Goal: Task Accomplishment & Management: Manage account settings

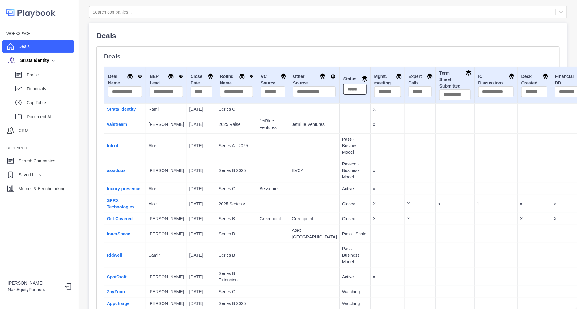
click at [344, 92] on input "text" at bounding box center [355, 89] width 23 height 11
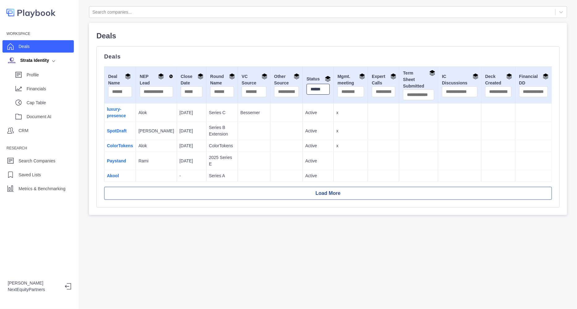
scroll to position [0, 2]
type input "******"
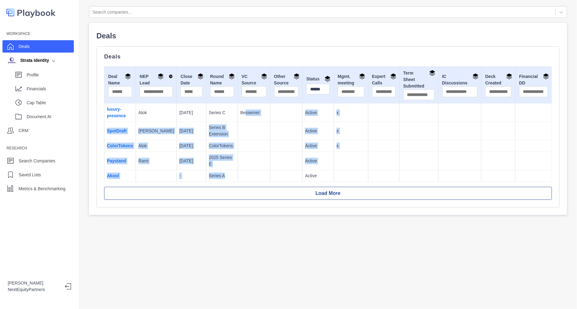
drag, startPoint x: 243, startPoint y: 166, endPoint x: 234, endPoint y: 107, distance: 59.4
click at [234, 107] on tbody "luxury-presence Alok [DATE] Series C Bessemer Active x SpotDraft [PERSON_NAME] …" at bounding box center [329, 143] width 448 height 78
click at [223, 135] on p "Series B Extension" at bounding box center [222, 130] width 26 height 13
drag, startPoint x: 204, startPoint y: 118, endPoint x: 237, endPoint y: 154, distance: 48.8
click at [237, 154] on tbody "luxury-presence Alok [DATE] Series C Bessemer Active x SpotDraft [PERSON_NAME] …" at bounding box center [329, 143] width 448 height 78
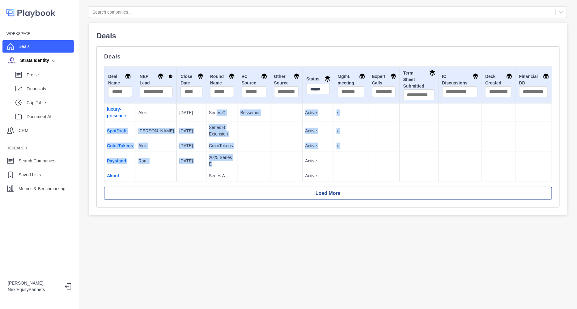
drag, startPoint x: 237, startPoint y: 154, endPoint x: 251, endPoint y: 172, distance: 23.5
click at [238, 154] on td at bounding box center [254, 161] width 32 height 18
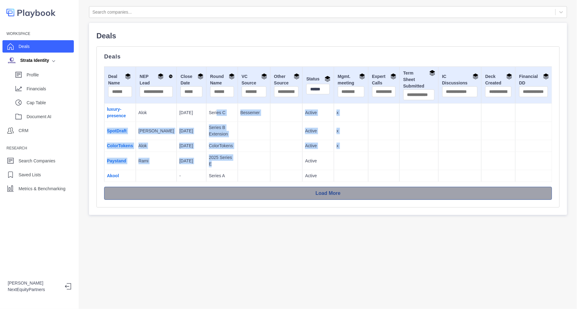
click at [269, 187] on button "Load More" at bounding box center [328, 193] width 448 height 13
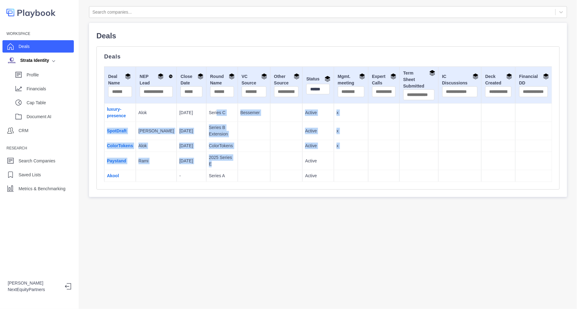
click at [272, 139] on td at bounding box center [286, 131] width 32 height 18
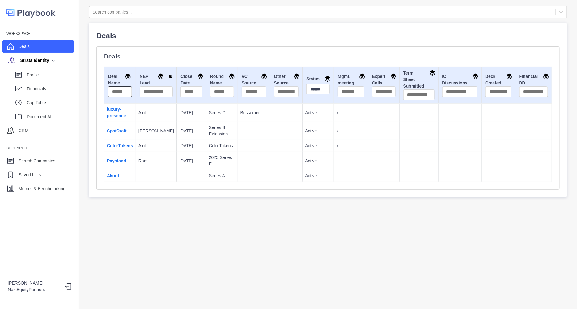
click at [121, 92] on input "text" at bounding box center [120, 91] width 24 height 11
type input "******"
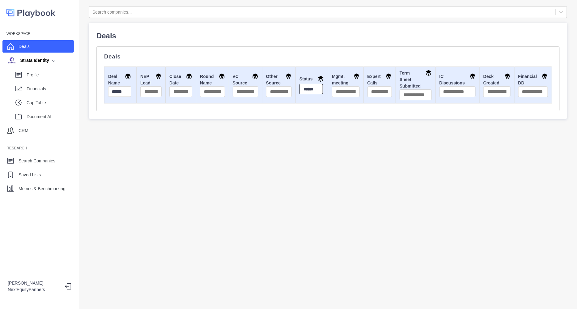
scroll to position [0, 0]
click at [307, 86] on input "******" at bounding box center [312, 89] width 24 height 11
click at [116, 112] on td "Strata Identity" at bounding box center [121, 113] width 32 height 18
click at [108, 116] on link "Strata Identity" at bounding box center [114, 112] width 15 height 11
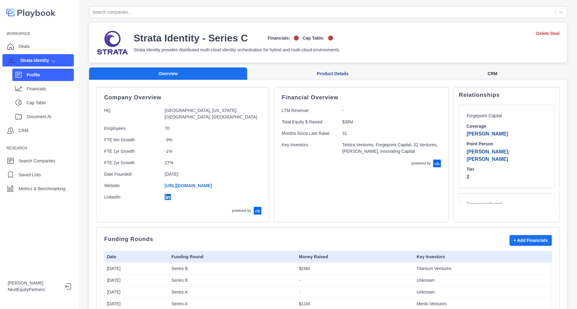
click at [495, 74] on button "CRM" at bounding box center [492, 73] width 149 height 13
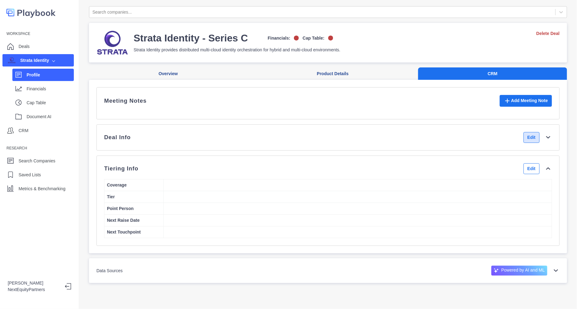
click at [524, 143] on button "Edit" at bounding box center [532, 137] width 16 height 11
click at [409, 143] on div "Deal Info Back" at bounding box center [328, 137] width 448 height 11
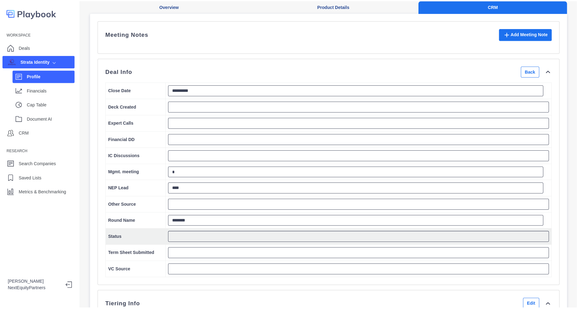
scroll to position [77, 0]
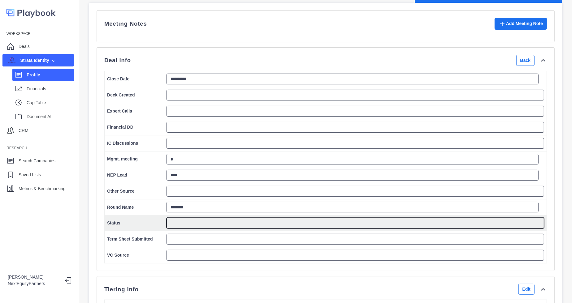
click at [201, 229] on textarea at bounding box center [354, 223] width 377 height 11
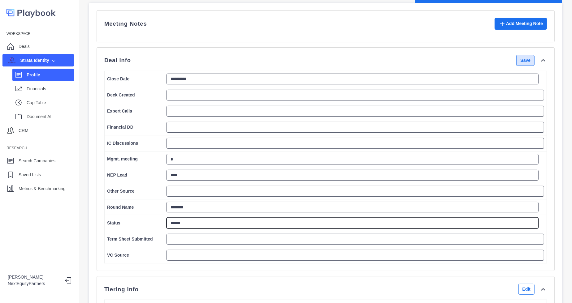
type textarea "******"
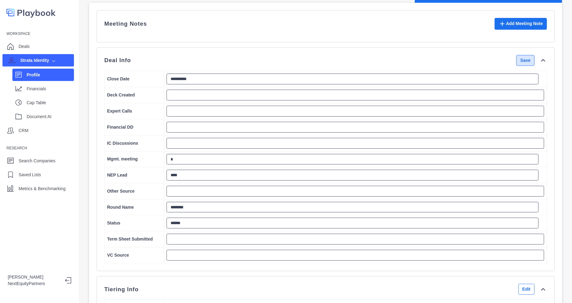
click at [517, 64] on button "Save" at bounding box center [525, 60] width 18 height 11
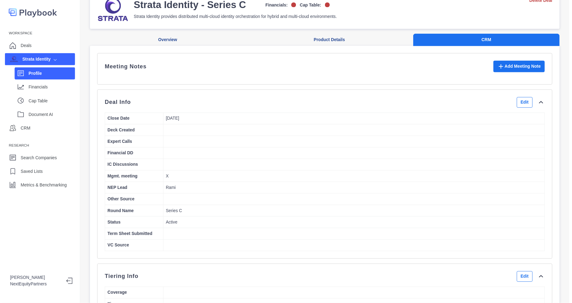
scroll to position [0, 0]
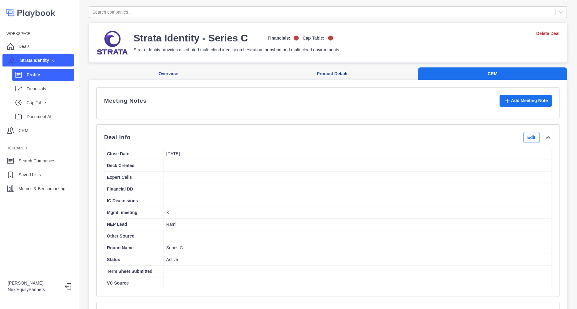
click at [166, 11] on div at bounding box center [322, 12] width 460 height 8
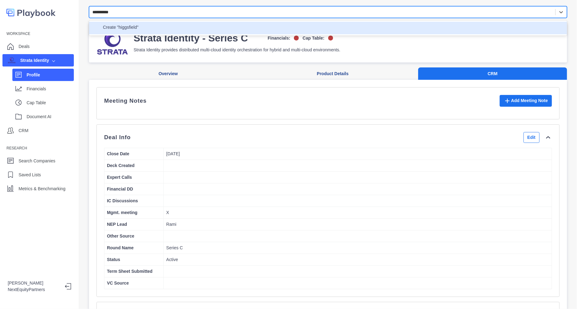
type input "**********"
click at [160, 28] on div "Create "Higgsfield"" at bounding box center [328, 28] width 471 height 8
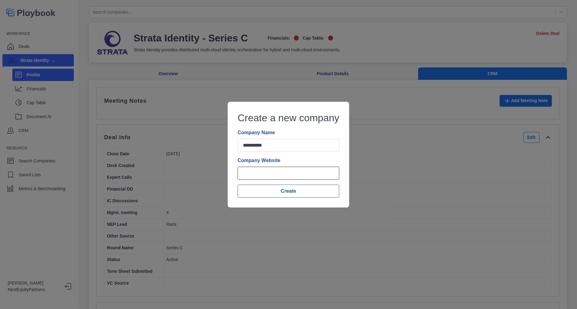
click at [283, 174] on input "Company Website" at bounding box center [289, 173] width 102 height 13
paste input "**********"
type input "**********"
click at [261, 194] on button "Create" at bounding box center [289, 191] width 102 height 13
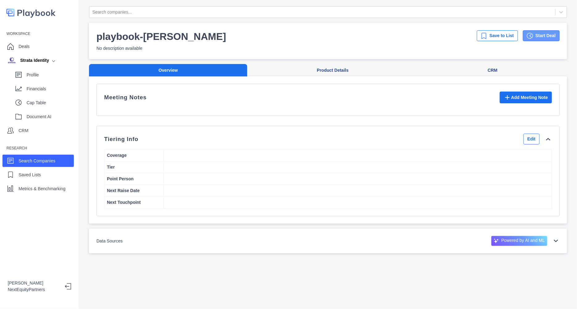
click at [526, 35] on button "Start Deal" at bounding box center [541, 35] width 37 height 11
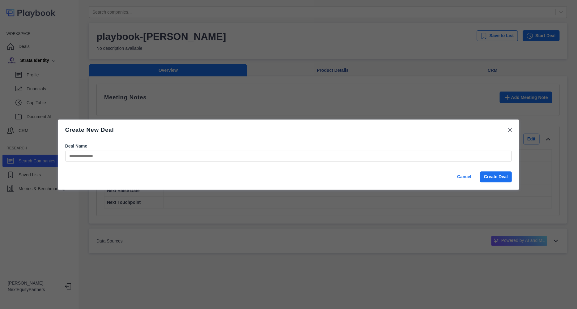
click at [194, 157] on input "Deal Name" at bounding box center [288, 156] width 447 height 11
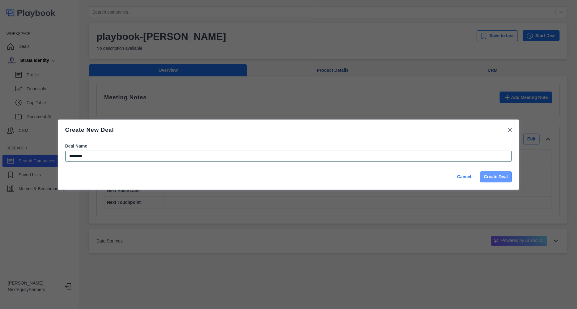
type input "********"
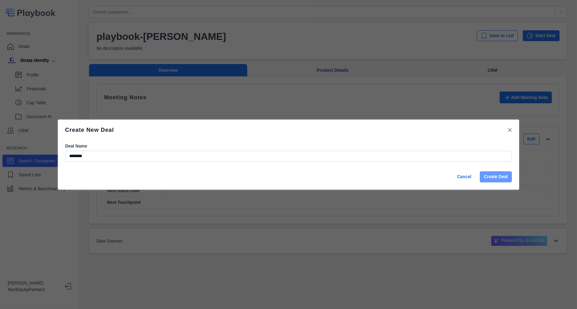
click at [501, 172] on button "Create Deal" at bounding box center [496, 176] width 32 height 11
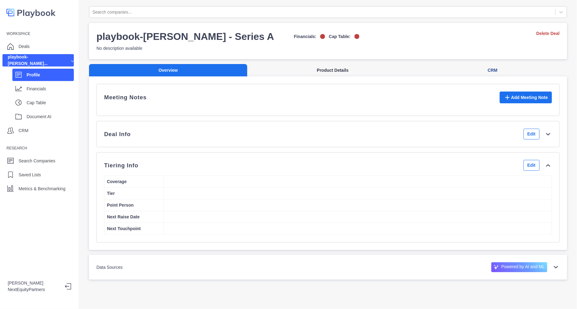
click at [309, 70] on button "Product Details" at bounding box center [332, 70] width 171 height 13
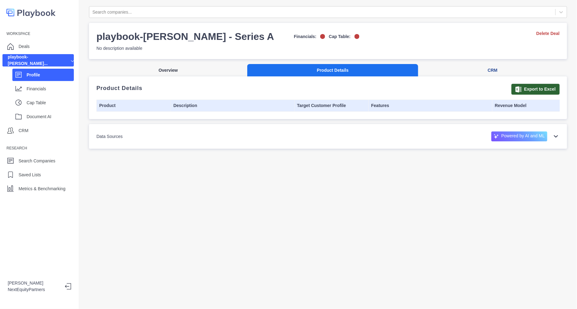
click at [209, 64] on button "Overview" at bounding box center [168, 70] width 158 height 13
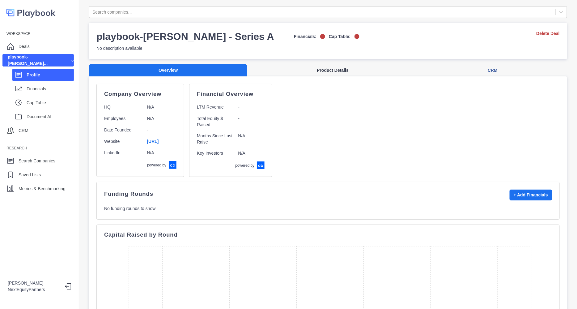
click at [287, 75] on button "Product Details" at bounding box center [332, 70] width 171 height 13
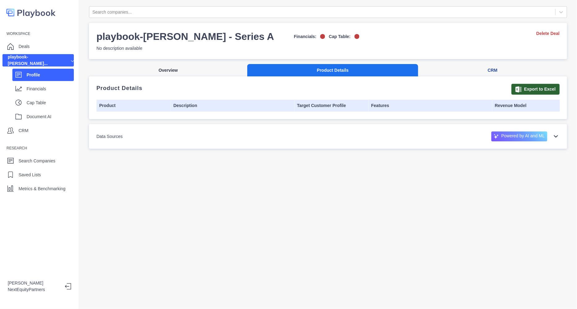
click at [175, 65] on button "Overview" at bounding box center [168, 70] width 158 height 13
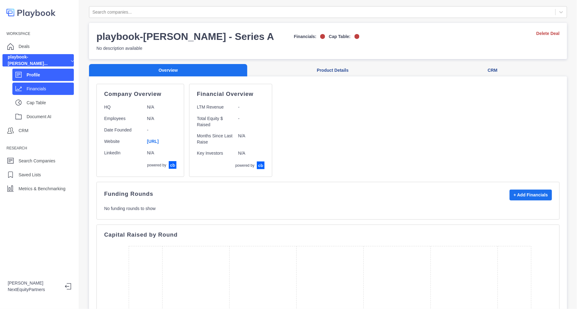
click at [32, 89] on p "Financials" at bounding box center [50, 89] width 47 height 6
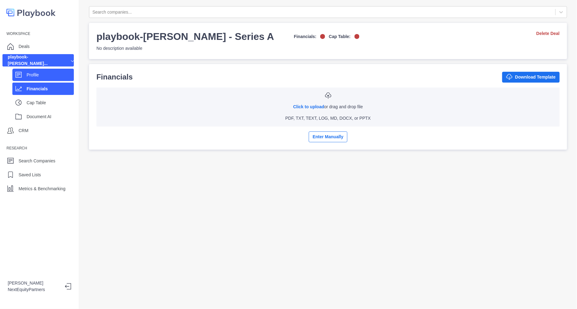
click at [43, 74] on p "Profile" at bounding box center [50, 75] width 47 height 6
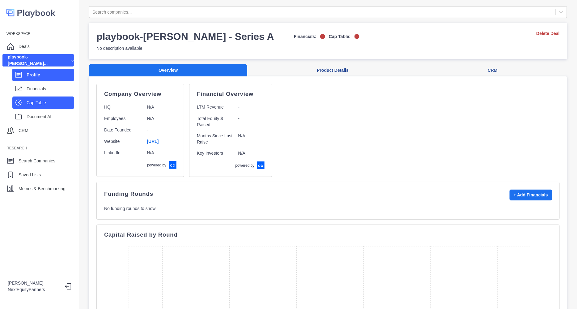
click at [39, 103] on p "Cap Table" at bounding box center [50, 103] width 47 height 6
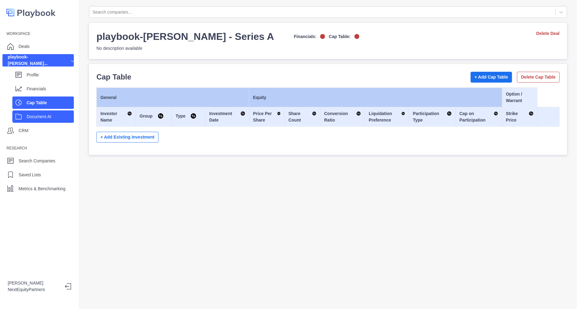
click at [40, 119] on p "Document AI" at bounding box center [50, 117] width 47 height 6
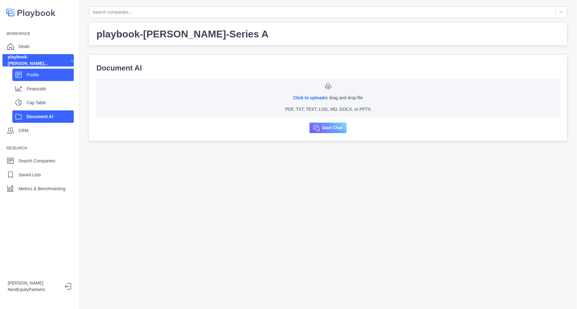
click at [45, 77] on p "Profile" at bounding box center [50, 75] width 47 height 6
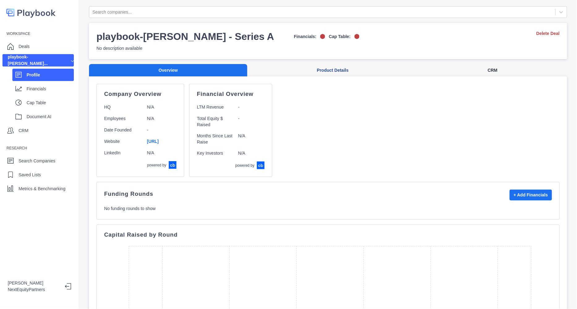
click at [481, 66] on button "CRM" at bounding box center [492, 70] width 149 height 13
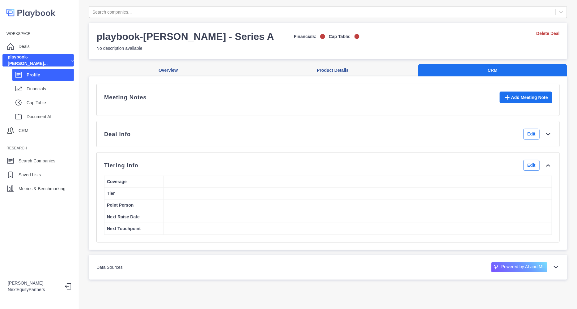
click at [217, 139] on div "Deal Info Edit" at bounding box center [328, 134] width 448 height 11
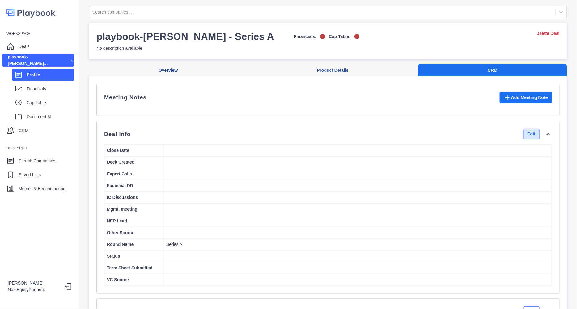
click at [524, 139] on button "Edit" at bounding box center [532, 134] width 16 height 11
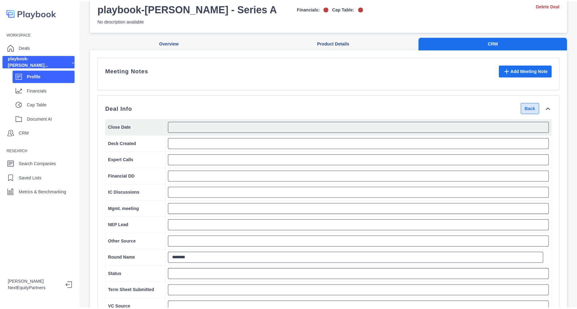
scroll to position [38, 0]
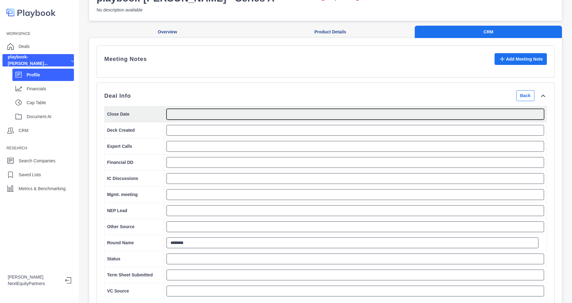
click at [206, 117] on textarea at bounding box center [354, 114] width 377 height 11
type textarea "*********"
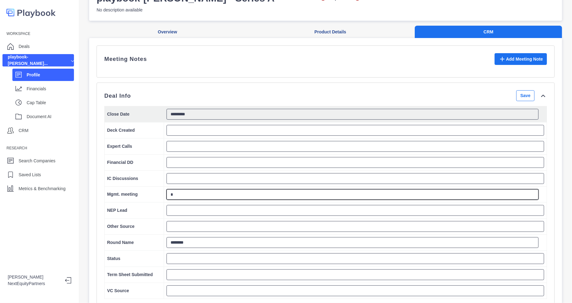
type textarea "*"
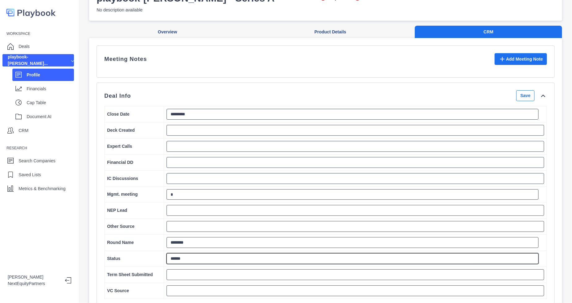
type textarea "******"
click at [208, 101] on div "Deal Info Save" at bounding box center [325, 95] width 442 height 11
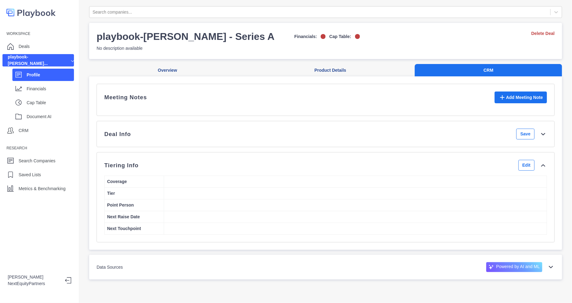
scroll to position [0, 0]
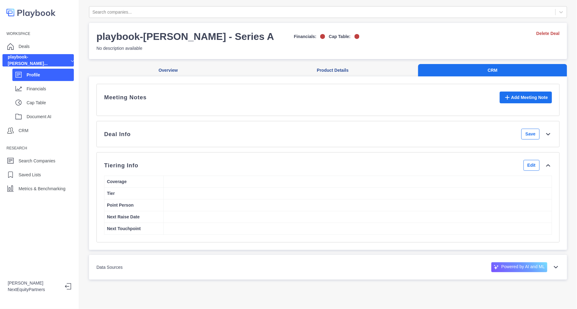
click at [207, 104] on div "Meeting Notes Add Meeting Note" at bounding box center [328, 100] width 448 height 17
click at [209, 139] on div "Deal Info Save" at bounding box center [328, 134] width 448 height 11
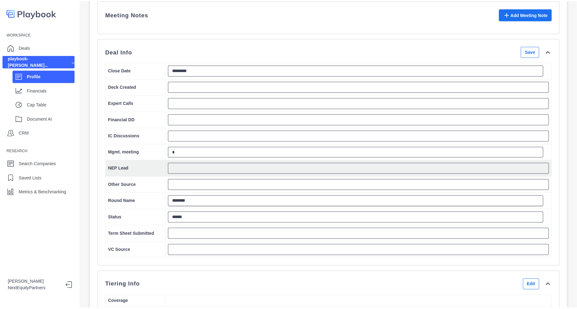
scroll to position [77, 0]
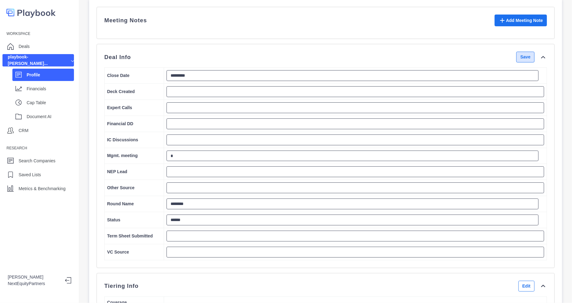
click at [520, 62] on button "Save" at bounding box center [525, 57] width 18 height 11
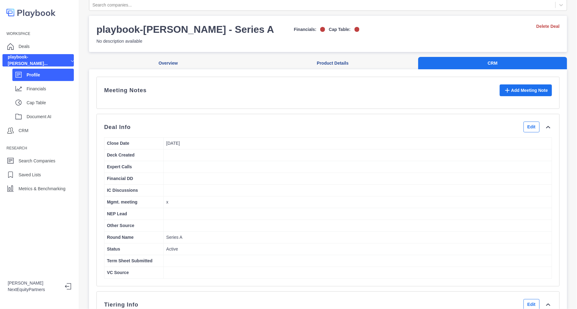
scroll to position [0, 0]
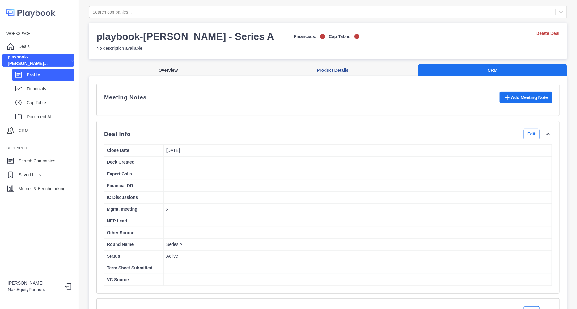
drag, startPoint x: 133, startPoint y: 66, endPoint x: 140, endPoint y: 67, distance: 7.5
click at [135, 66] on button "Overview" at bounding box center [168, 70] width 158 height 13
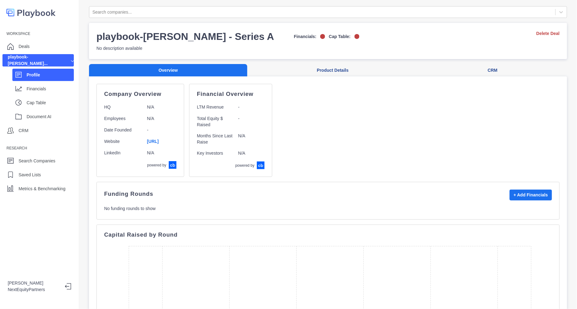
click at [36, 76] on p "Profile" at bounding box center [50, 75] width 47 height 6
click at [46, 45] on div "Deals" at bounding box center [37, 46] width 71 height 12
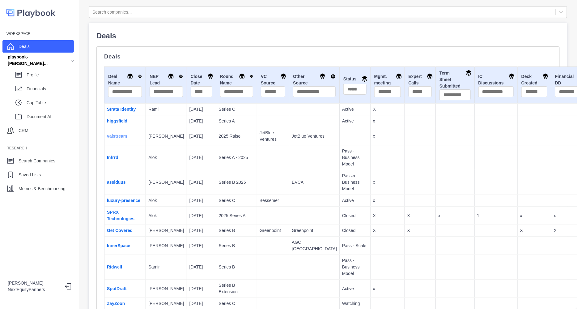
click at [120, 137] on link "valstream" at bounding box center [117, 136] width 20 height 5
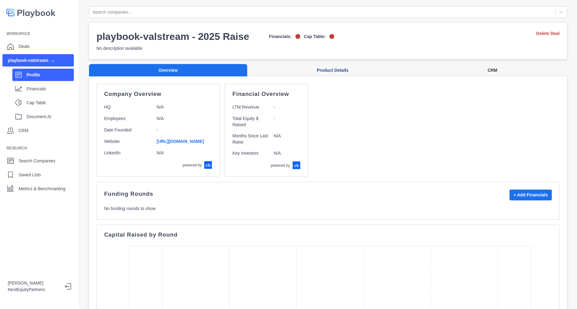
click at [495, 70] on button "CRM" at bounding box center [492, 70] width 149 height 13
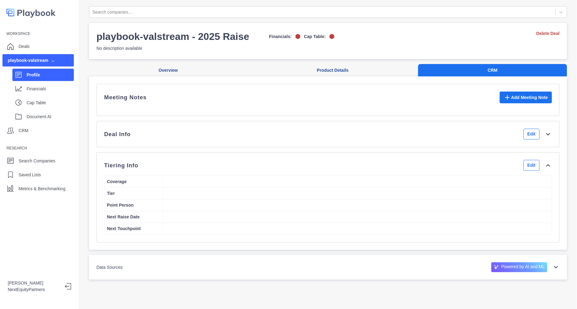
click at [431, 139] on div "Deal Info Edit" at bounding box center [328, 134] width 448 height 11
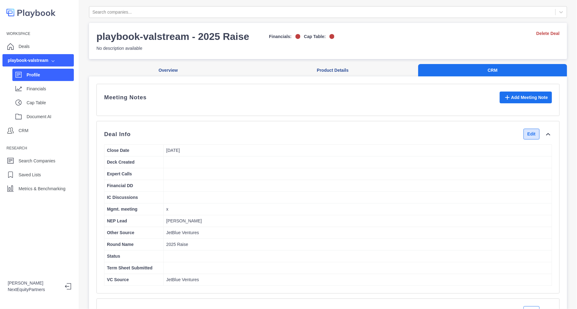
click at [524, 139] on button "Edit" at bounding box center [532, 134] width 16 height 11
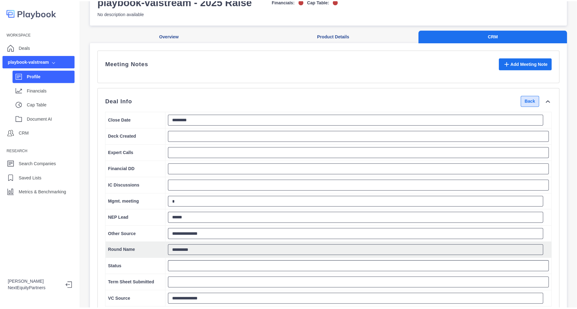
scroll to position [77, 0]
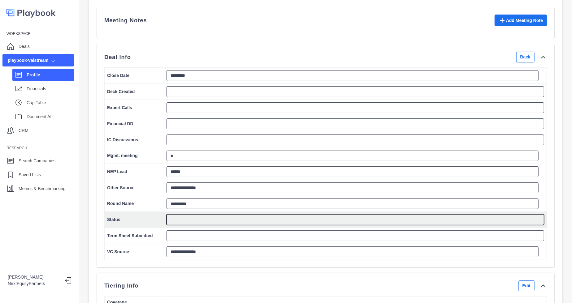
click at [206, 224] on textarea at bounding box center [354, 219] width 377 height 11
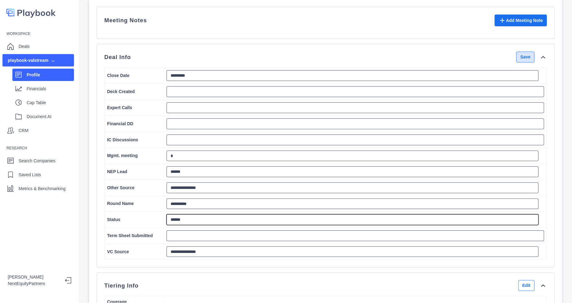
type textarea "******"
click at [523, 60] on button "Save" at bounding box center [525, 57] width 18 height 11
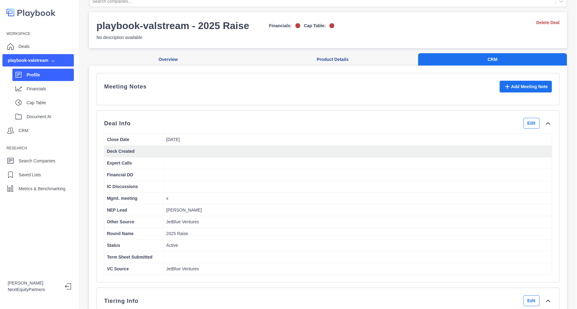
scroll to position [0, 0]
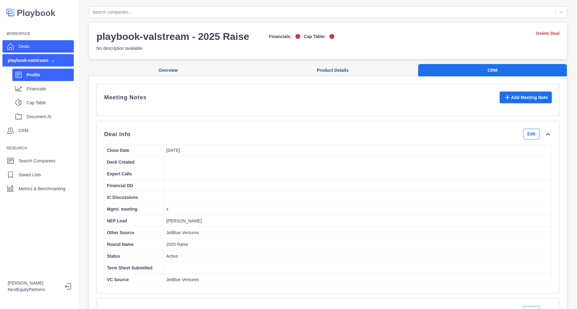
click at [45, 45] on div "Deals" at bounding box center [37, 46] width 71 height 12
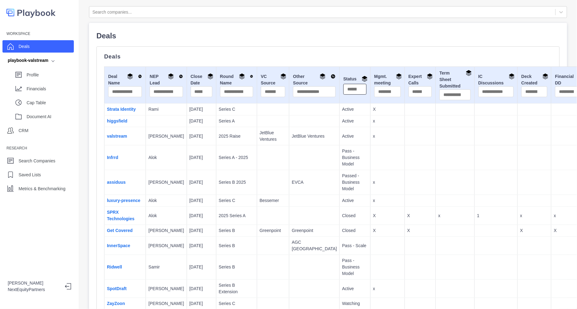
click at [344, 90] on input "text" at bounding box center [355, 89] width 23 height 11
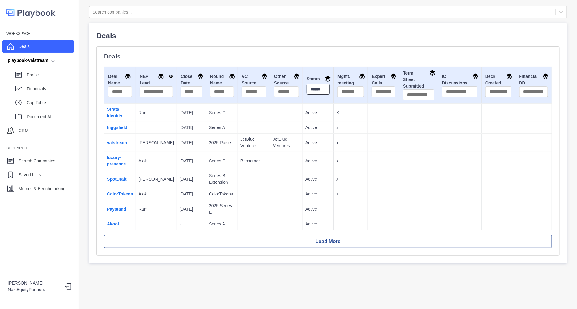
scroll to position [0, 2]
type input "******"
click at [247, 121] on tbody "Strata Identity Rami 10/31/2025 Series C Active X higgsfield 9/30/2025 Series A…" at bounding box center [329, 167] width 448 height 127
click at [156, 146] on td "[PERSON_NAME]" at bounding box center [156, 143] width 41 height 18
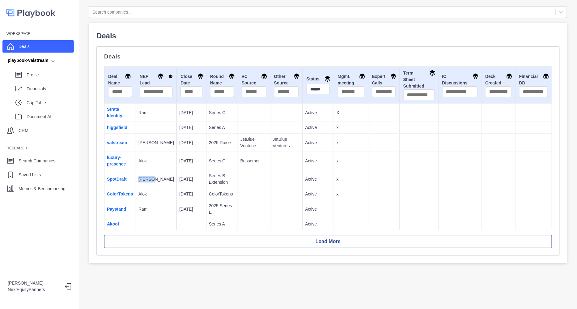
drag, startPoint x: 138, startPoint y: 177, endPoint x: 159, endPoint y: 179, distance: 21.8
click at [159, 179] on td "[PERSON_NAME]" at bounding box center [156, 179] width 41 height 18
click at [149, 199] on td "Alok" at bounding box center [156, 194] width 41 height 12
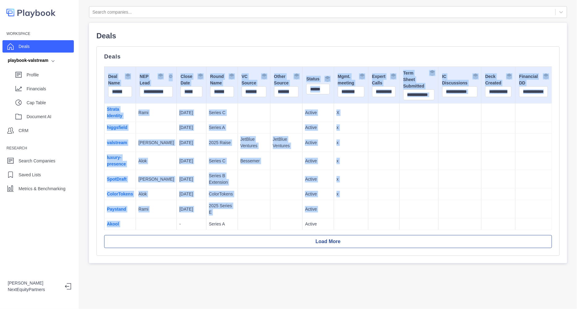
drag, startPoint x: 139, startPoint y: 211, endPoint x: 238, endPoint y: 67, distance: 174.6
click at [237, 58] on div "Deals Deal Name NEP Lead Close Date Round Name VC Source Other Source Status **…" at bounding box center [328, 151] width 448 height 194
drag, startPoint x: 230, startPoint y: 164, endPoint x: 208, endPoint y: 177, distance: 25.9
click at [238, 164] on td "Bessemer" at bounding box center [254, 161] width 32 height 18
click at [122, 207] on link "Paystand" at bounding box center [116, 209] width 19 height 5
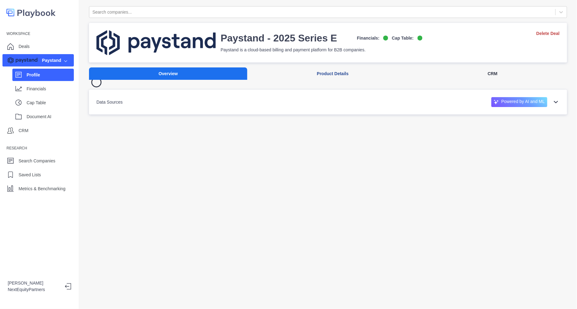
click at [484, 77] on button "CRM" at bounding box center [492, 73] width 149 height 13
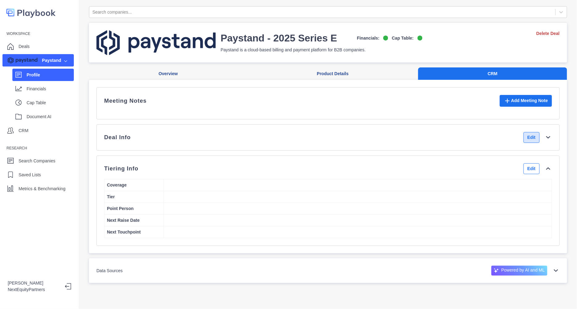
click at [524, 142] on button "Edit" at bounding box center [532, 137] width 16 height 11
click at [470, 143] on div "Deal Info Back" at bounding box center [328, 137] width 448 height 11
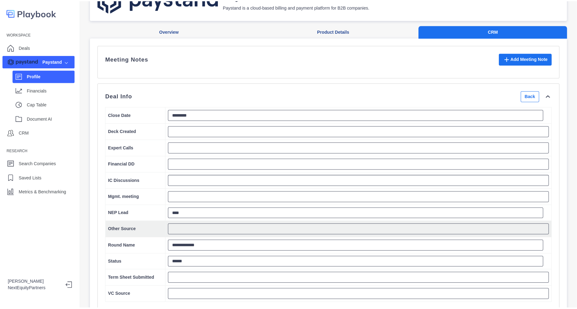
scroll to position [77, 0]
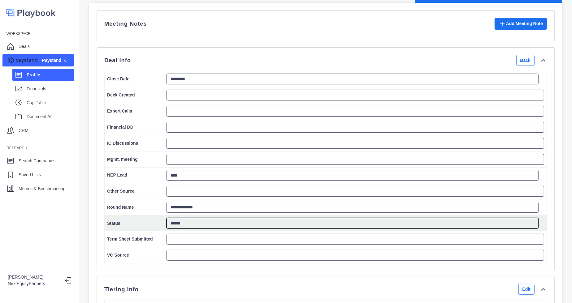
click at [202, 227] on textarea "******" at bounding box center [352, 223] width 372 height 11
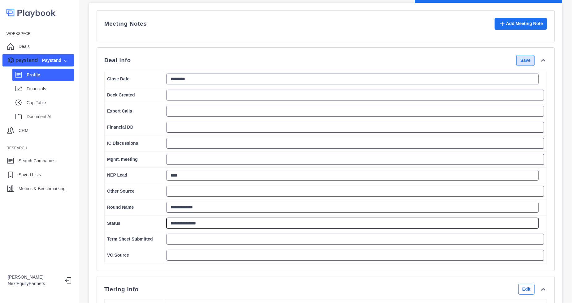
type textarea "**********"
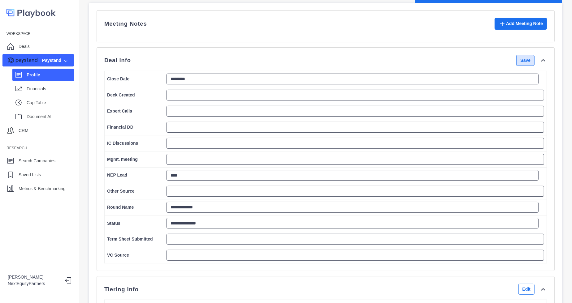
click at [521, 66] on button "Save" at bounding box center [525, 60] width 18 height 11
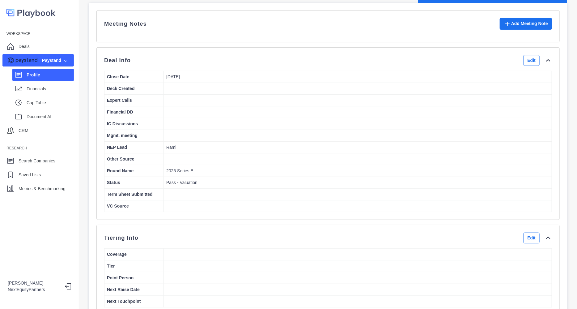
click at [41, 55] on div "Paystand" at bounding box center [37, 60] width 71 height 12
click at [49, 38] on div "Workspace Deals Paystand Profile Financials Cap Table Document AI CRM Research …" at bounding box center [39, 112] width 79 height 166
click at [48, 49] on div "Deals" at bounding box center [37, 46] width 71 height 12
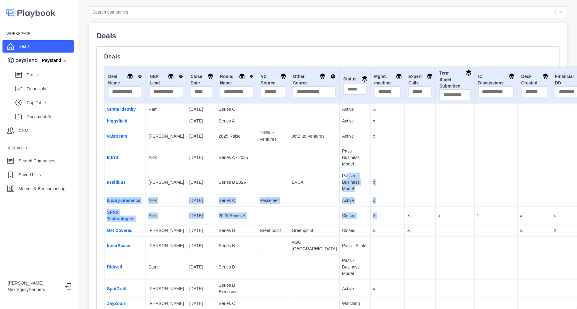
drag, startPoint x: 301, startPoint y: 170, endPoint x: 362, endPoint y: 227, distance: 83.4
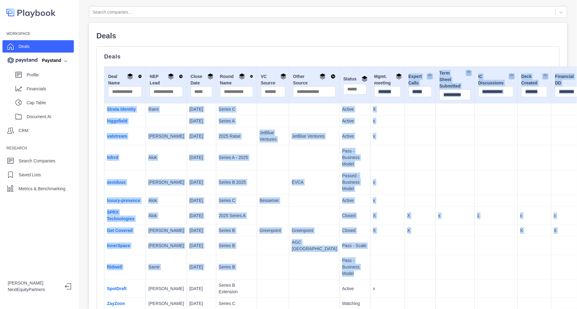
drag, startPoint x: 374, startPoint y: 259, endPoint x: 325, endPoint y: 90, distance: 176.1
click at [371, 157] on td at bounding box center [388, 157] width 34 height 25
drag, startPoint x: 400, startPoint y: 272, endPoint x: 348, endPoint y: 73, distance: 205.0
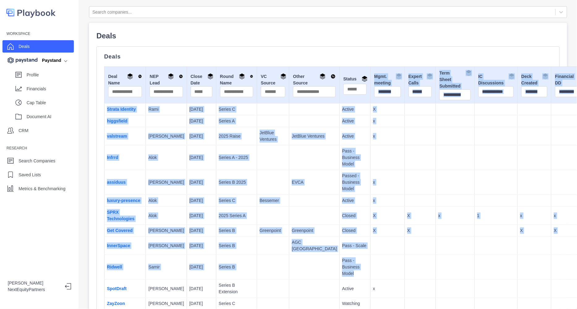
click at [371, 176] on td "x" at bounding box center [388, 182] width 34 height 25
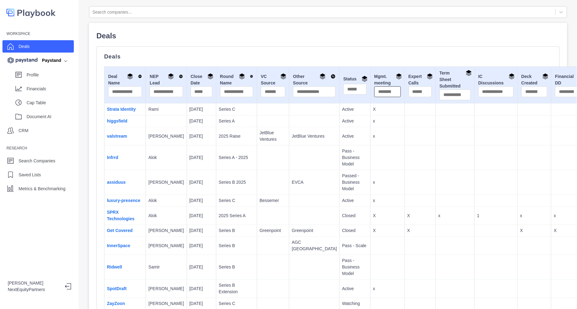
click at [375, 93] on input "text" at bounding box center [388, 91] width 27 height 11
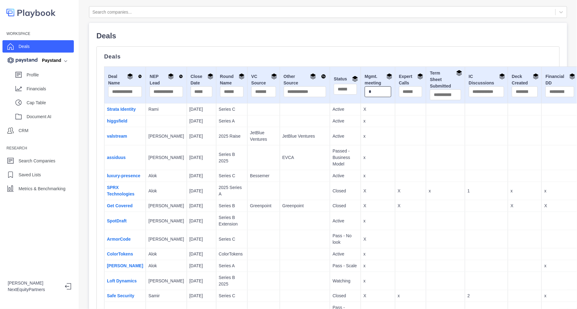
type input "*"
click at [399, 90] on input "text" at bounding box center [411, 91] width 24 height 11
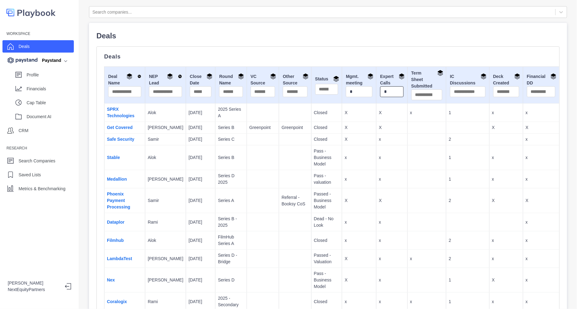
type input "*"
click at [348, 140] on p "X" at bounding box center [359, 139] width 29 height 6
click at [342, 161] on td "x" at bounding box center [359, 157] width 34 height 25
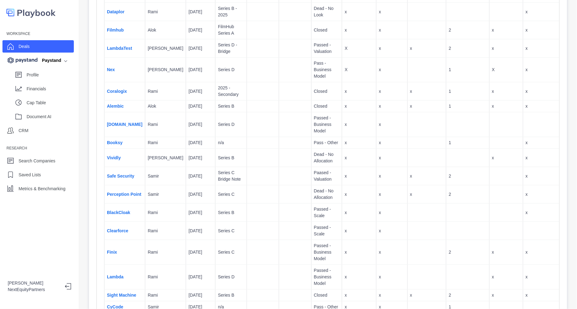
scroll to position [193, 0]
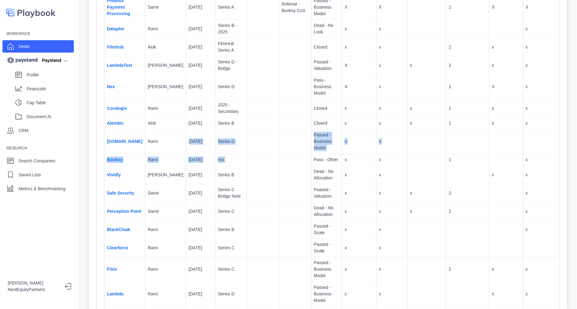
drag, startPoint x: 169, startPoint y: 145, endPoint x: 293, endPoint y: 158, distance: 124.6
click at [293, 158] on tbody "SPRX Technologies Alok 8/30/2025 2025 Series A Closed X X x 1 x x Get Covered R…" at bounding box center [332, 190] width 455 height 560
click at [311, 158] on td "Pass - Other" at bounding box center [326, 160] width 31 height 12
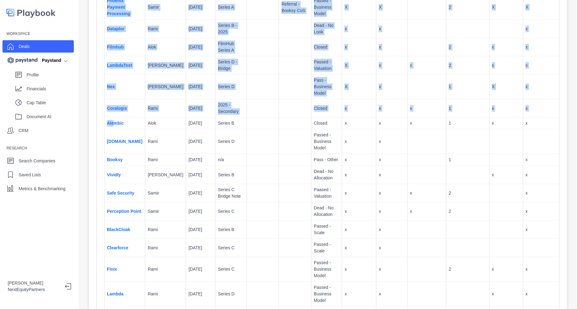
drag, startPoint x: 542, startPoint y: 140, endPoint x: 114, endPoint y: 125, distance: 429.0
click at [114, 125] on div "Deals Deal Name NEP Lead Close Date Round Name VC Source Other Source Status Mg…" at bounding box center [329, 174] width 464 height 643
click at [377, 163] on td "x" at bounding box center [392, 160] width 31 height 12
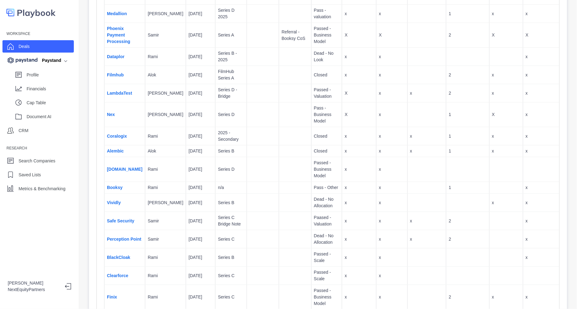
scroll to position [154, 0]
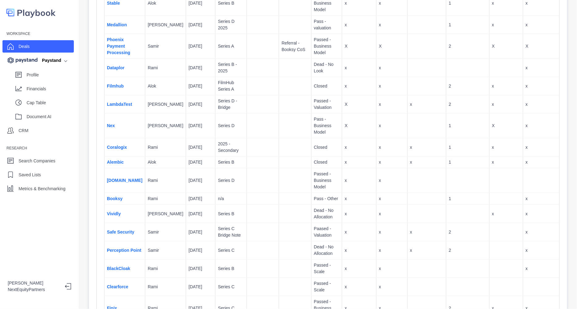
click at [186, 175] on td "[DATE]" at bounding box center [200, 180] width 29 height 25
click at [160, 150] on td "Rami" at bounding box center [165, 147] width 41 height 18
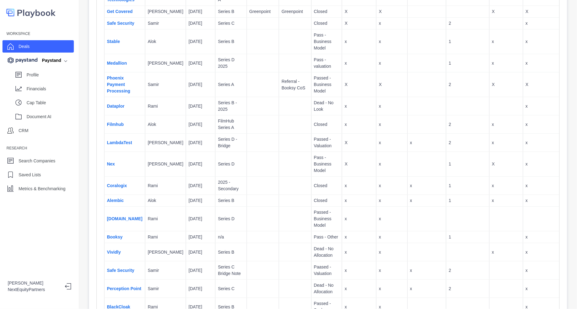
click at [160, 115] on td "Alok" at bounding box center [165, 124] width 41 height 18
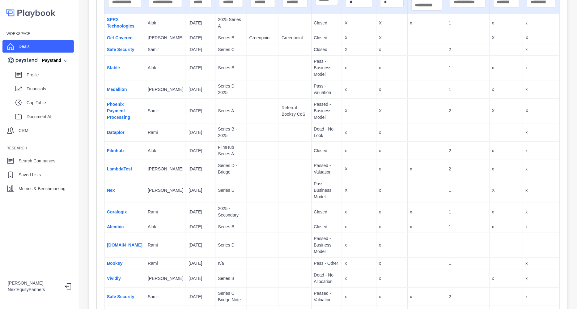
scroll to position [77, 0]
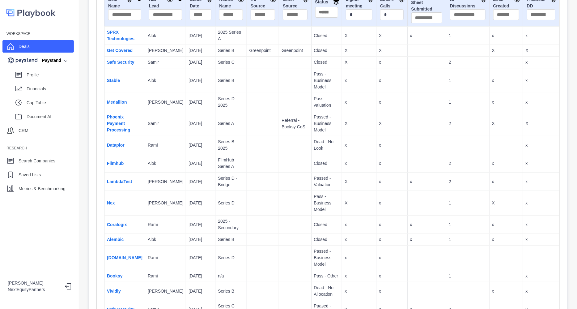
click at [155, 52] on p "[PERSON_NAME]" at bounding box center [166, 50] width 36 height 6
click at [150, 100] on p "[PERSON_NAME]" at bounding box center [166, 102] width 36 height 6
click at [145, 173] on td "[PERSON_NAME]" at bounding box center [165, 182] width 41 height 18
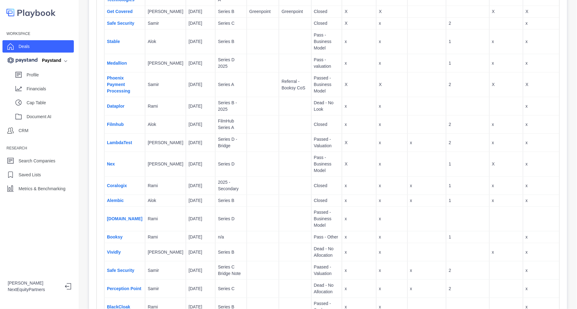
click at [145, 167] on td "[PERSON_NAME]" at bounding box center [165, 164] width 41 height 25
click at [147, 155] on td "[PERSON_NAME]" at bounding box center [165, 164] width 41 height 25
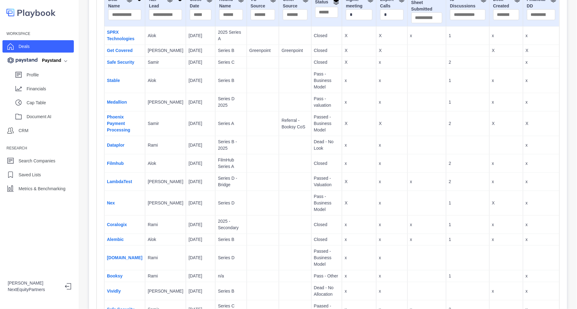
click at [153, 105] on td "[PERSON_NAME]" at bounding box center [165, 102] width 41 height 18
click at [157, 53] on td "[PERSON_NAME]" at bounding box center [165, 51] width 41 height 12
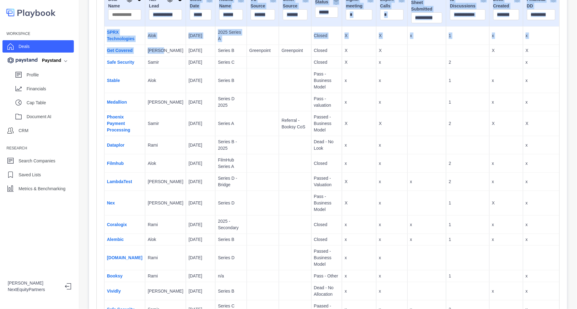
drag, startPoint x: 157, startPoint y: 49, endPoint x: 159, endPoint y: 18, distance: 31.3
click at [159, 18] on table "Deal Name NEP Lead Close Date Round Name VC Source Other Source Status Mgmt. me…" at bounding box center [332, 288] width 456 height 598
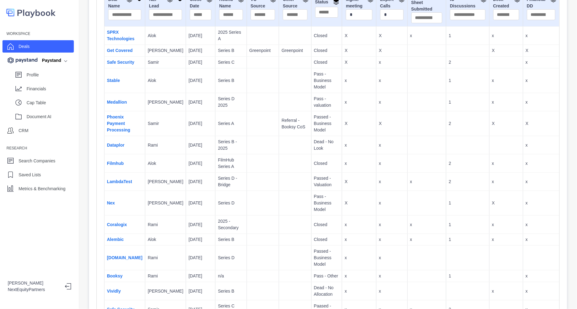
click at [165, 61] on td "Samir" at bounding box center [165, 63] width 41 height 12
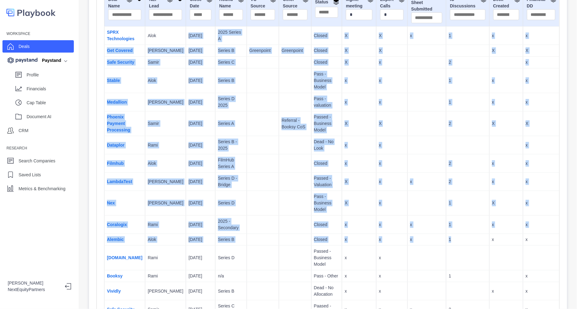
drag, startPoint x: 272, startPoint y: 125, endPoint x: 457, endPoint y: 243, distance: 219.7
click at [457, 243] on tbody "SPRX Technologies Alok 8/30/2025 2025 Series A Closed X X x 1 x x Get Covered R…" at bounding box center [332, 307] width 455 height 560
click at [457, 243] on td "1" at bounding box center [468, 240] width 43 height 12
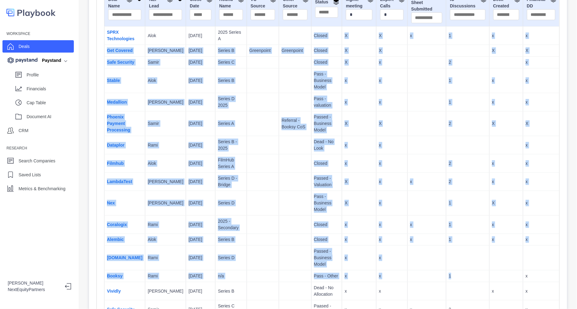
drag, startPoint x: 446, startPoint y: 280, endPoint x: 241, endPoint y: 38, distance: 316.9
click at [241, 35] on tbody "SPRX Technologies Alok 8/30/2025 2025 Series A Closed X X x 1 x x Get Covered R…" at bounding box center [332, 307] width 455 height 560
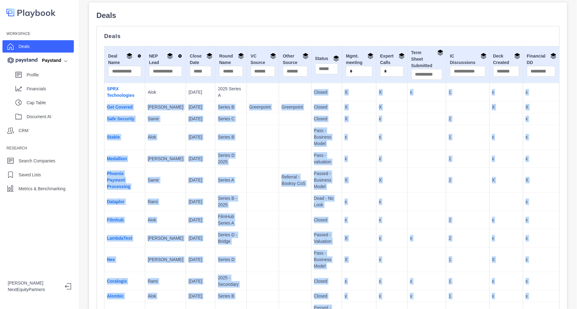
scroll to position [0, 0]
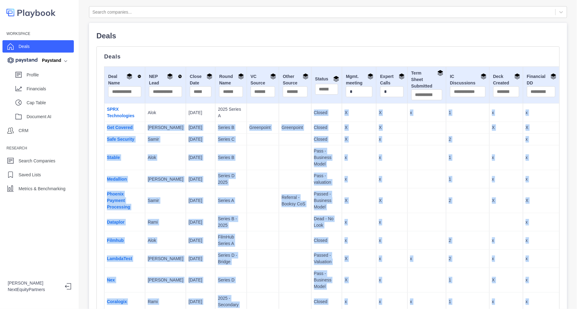
click at [258, 170] on td at bounding box center [263, 179] width 32 height 18
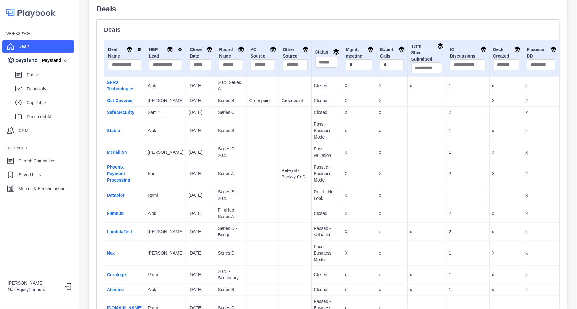
scroll to position [38, 0]
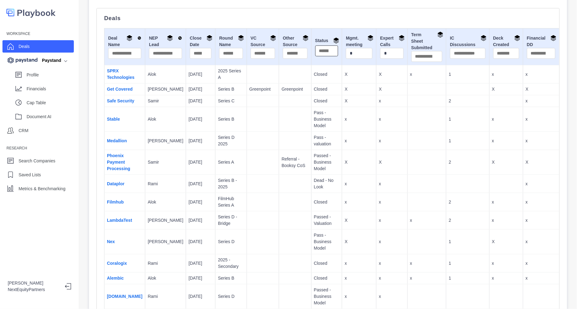
click at [315, 49] on input "text" at bounding box center [326, 50] width 23 height 11
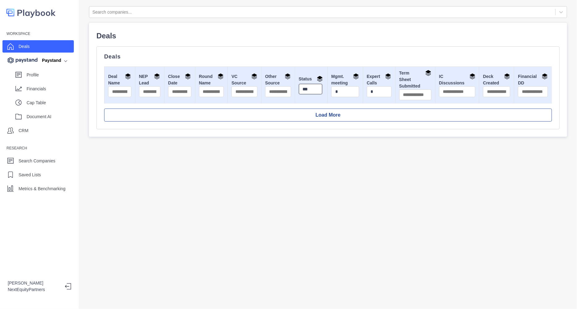
scroll to position [0, 0]
type input "*"
type input "******"
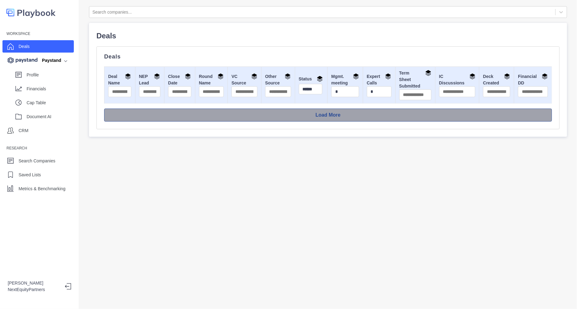
scroll to position [0, 0]
click at [347, 115] on button "Load More" at bounding box center [328, 115] width 448 height 13
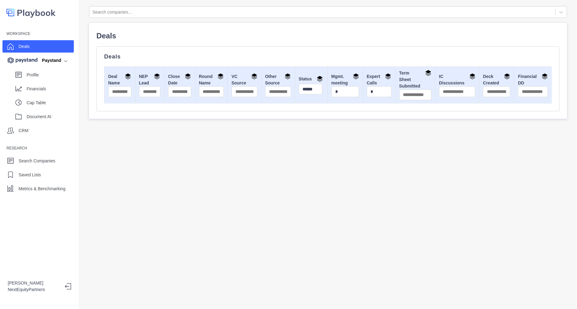
click at [34, 37] on div "Workspace Deals Paystand Profile Financials Cap Table Document AI CRM Research …" at bounding box center [39, 112] width 79 height 166
click at [33, 49] on div "Deals" at bounding box center [37, 46] width 71 height 12
click at [35, 77] on p "Profile" at bounding box center [50, 75] width 47 height 6
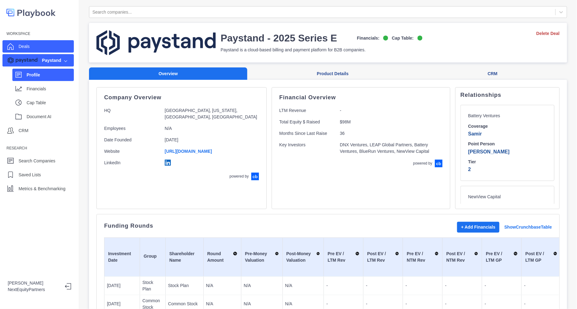
click at [35, 45] on div "Deals" at bounding box center [37, 46] width 71 height 12
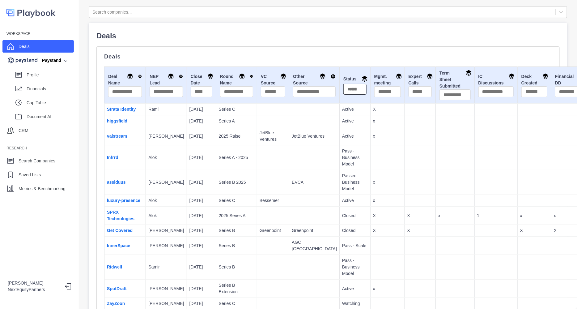
click at [344, 92] on input "text" at bounding box center [355, 89] width 23 height 11
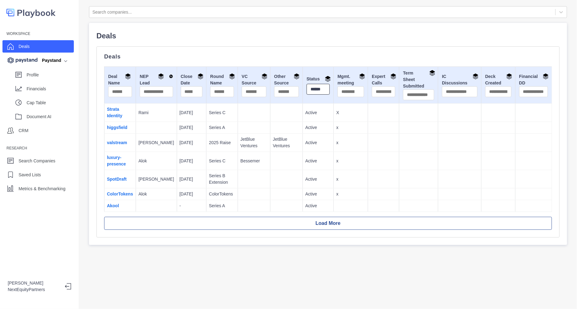
scroll to position [0, 2]
type input "******"
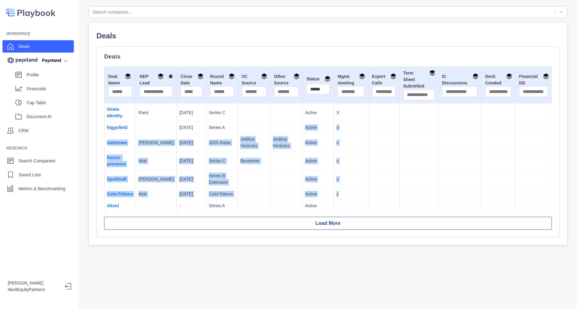
drag, startPoint x: 231, startPoint y: 127, endPoint x: 485, endPoint y: 193, distance: 262.7
click at [485, 193] on tbody "Strata Identity Rami 10/31/2025 Series C Active X higgsfield 9/30/2025 Series A…" at bounding box center [329, 158] width 448 height 108
click at [485, 193] on td at bounding box center [499, 194] width 34 height 12
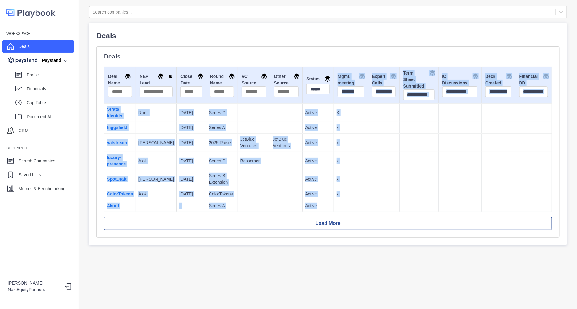
drag, startPoint x: 438, startPoint y: 204, endPoint x: 325, endPoint y: 82, distance: 166.3
click at [324, 77] on table "Deal Name NEP Lead Close Date Round Name VC Source Other Source Status ****** M…" at bounding box center [328, 138] width 448 height 145
click at [350, 154] on td "x" at bounding box center [351, 161] width 34 height 18
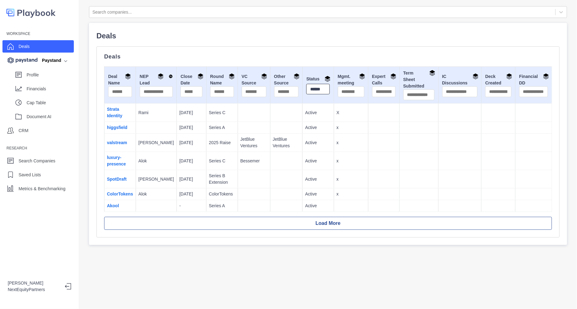
click at [307, 90] on input "******" at bounding box center [319, 89] width 24 height 11
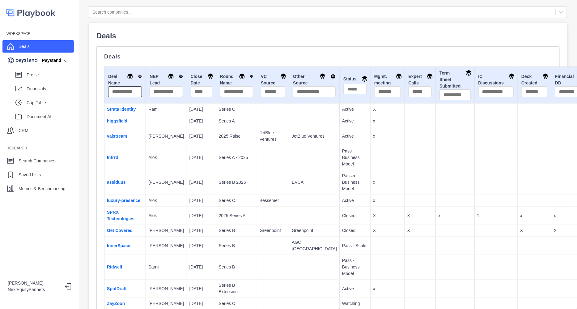
click at [121, 93] on input "text" at bounding box center [125, 91] width 34 height 11
type input "*********"
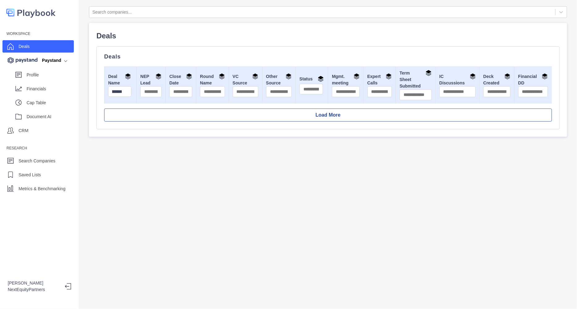
scroll to position [0, 0]
click at [121, 89] on input "*********" at bounding box center [119, 91] width 23 height 11
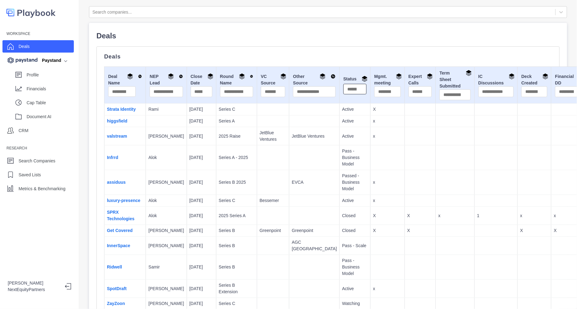
click at [344, 90] on input "text" at bounding box center [355, 89] width 23 height 11
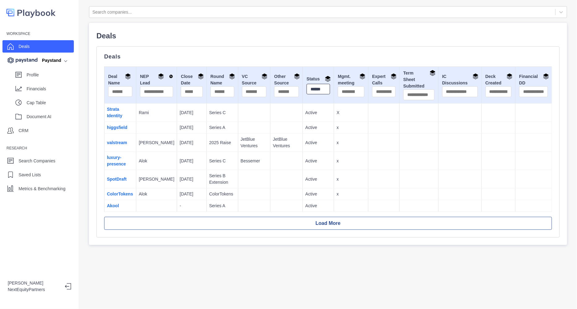
scroll to position [0, 2]
type input "******"
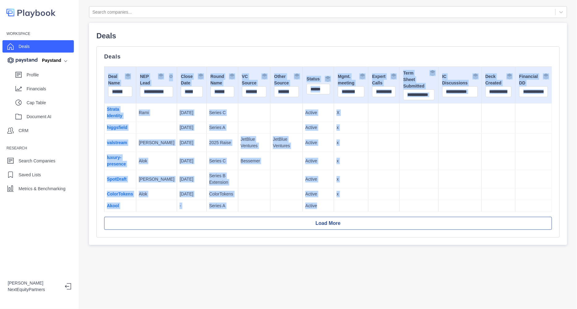
drag, startPoint x: 339, startPoint y: 202, endPoint x: 261, endPoint y: 66, distance: 155.9
click at [260, 57] on div "Deals Deal Name NEP Lead Close Date Round Name VC Source Other Source Status **…" at bounding box center [328, 142] width 448 height 176
click at [279, 130] on td at bounding box center [287, 128] width 32 height 12
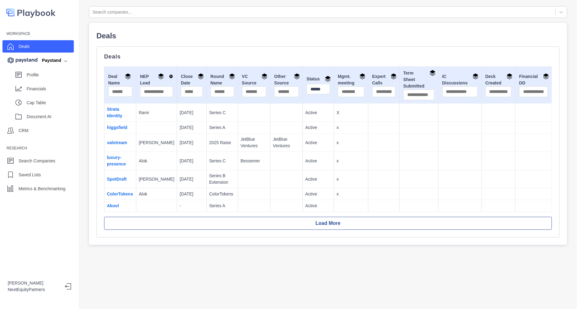
click at [217, 177] on p "Series B Extension" at bounding box center [222, 179] width 26 height 13
click at [190, 171] on tbody "Strata Identity Rami 10/31/2025 Series C Active X higgsfield 9/30/2025 Series A…" at bounding box center [329, 158] width 448 height 108
drag, startPoint x: 198, startPoint y: 252, endPoint x: 419, endPoint y: 53, distance: 297.6
click at [419, 53] on div "Deals Deal Name NEP Lead Close Date Round Name VC Source Other Source Status **…" at bounding box center [329, 141] width 464 height 191
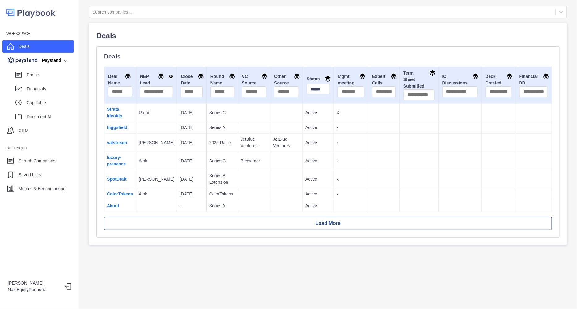
drag, startPoint x: 190, startPoint y: 108, endPoint x: 275, endPoint y: 190, distance: 118.1
click at [275, 190] on tbody "Strata Identity Rami 10/31/2025 Series C Active X higgsfield 9/30/2025 Series A…" at bounding box center [329, 158] width 448 height 108
click at [275, 190] on td at bounding box center [287, 194] width 32 height 12
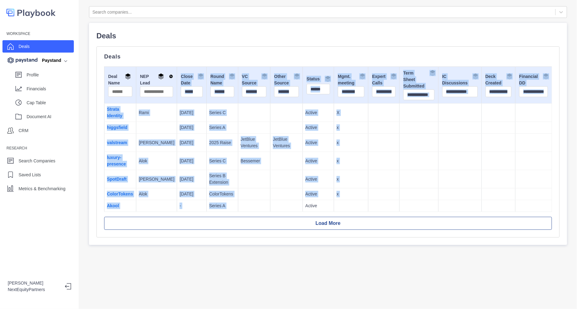
drag, startPoint x: 284, startPoint y: 192, endPoint x: 191, endPoint y: 70, distance: 153.7
click at [191, 70] on table "Deal Name NEP Lead Close Date Round Name VC Source Other Source Status ****** M…" at bounding box center [328, 138] width 448 height 145
click at [255, 148] on p "JetBlue Ventures" at bounding box center [254, 142] width 27 height 13
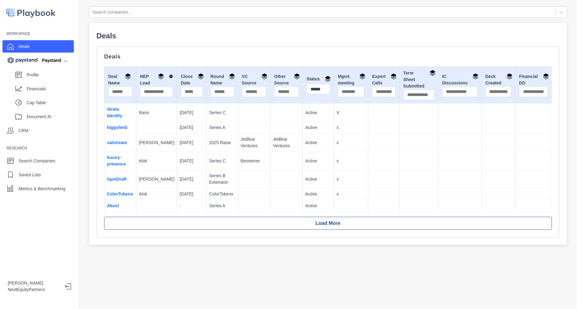
click at [228, 39] on p "Deals" at bounding box center [329, 35] width 464 height 11
